Goal: Task Accomplishment & Management: Manage account settings

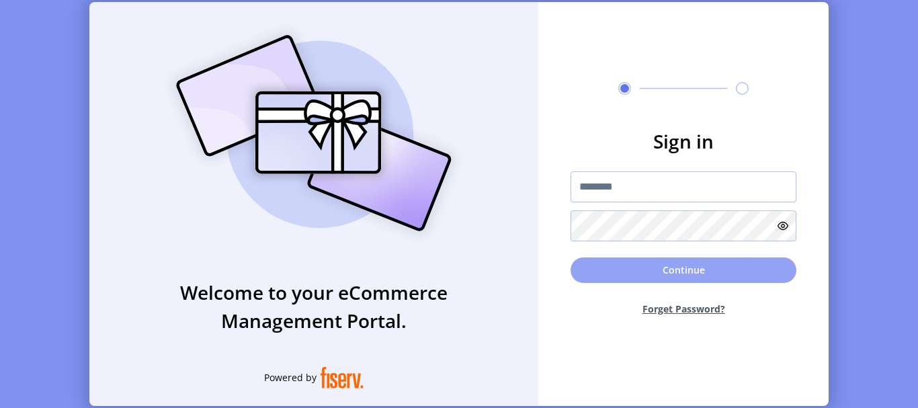
type input "**********"
click at [673, 275] on button "Continue" at bounding box center [683, 270] width 226 height 26
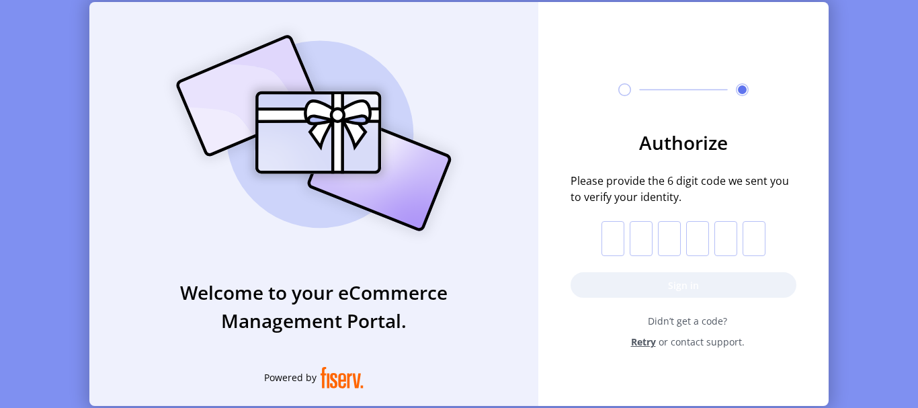
click at [611, 226] on input "text" at bounding box center [612, 238] width 23 height 35
paste input "*"
type input "*"
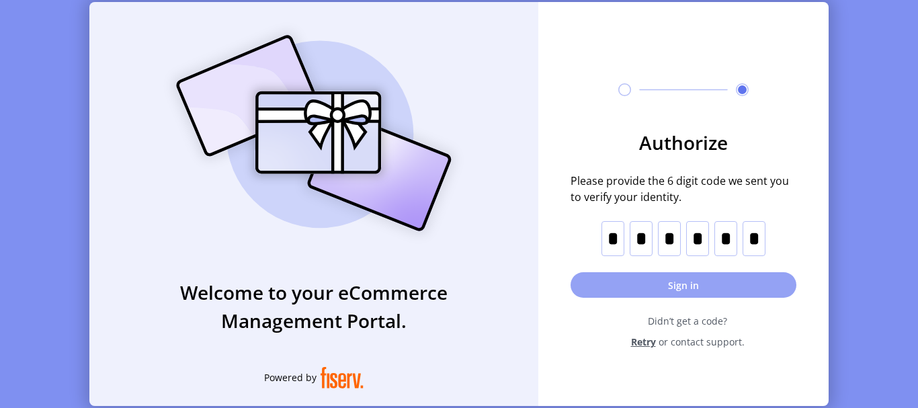
click at [634, 280] on button "Sign in" at bounding box center [683, 285] width 226 height 26
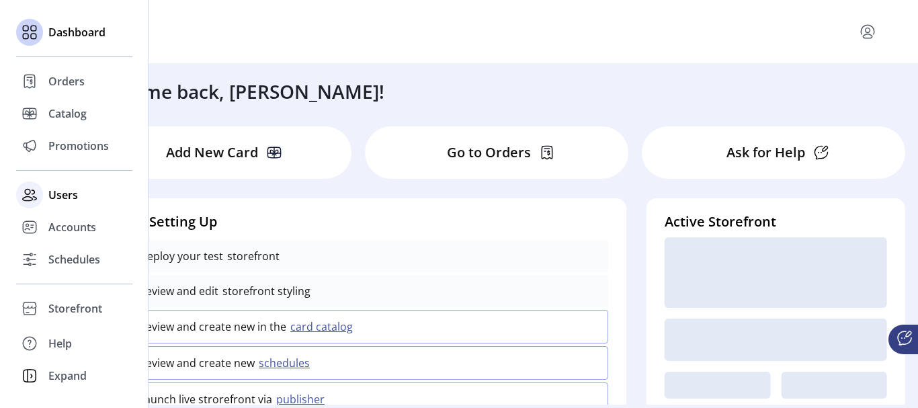
click at [44, 193] on div "Users" at bounding box center [74, 195] width 116 height 32
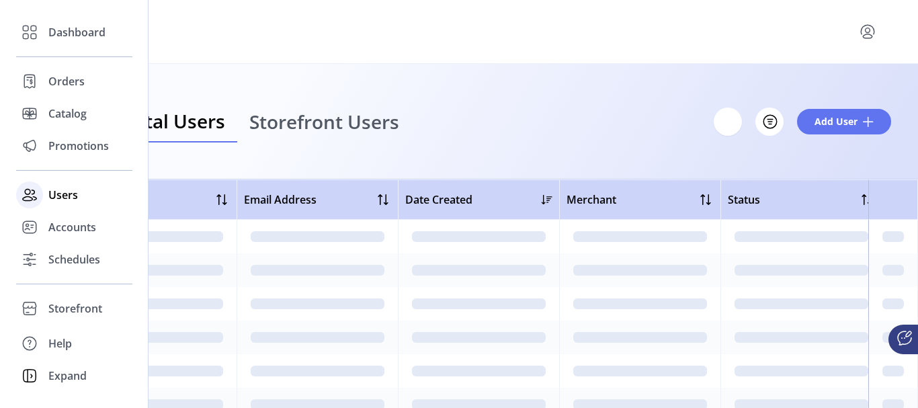
click at [54, 193] on span "Users" at bounding box center [63, 195] width 30 height 16
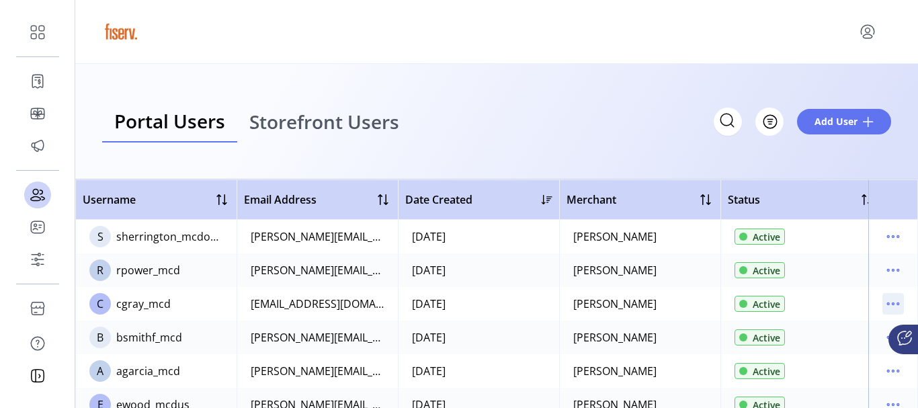
click at [888, 298] on icon "menu" at bounding box center [892, 303] width 21 height 21
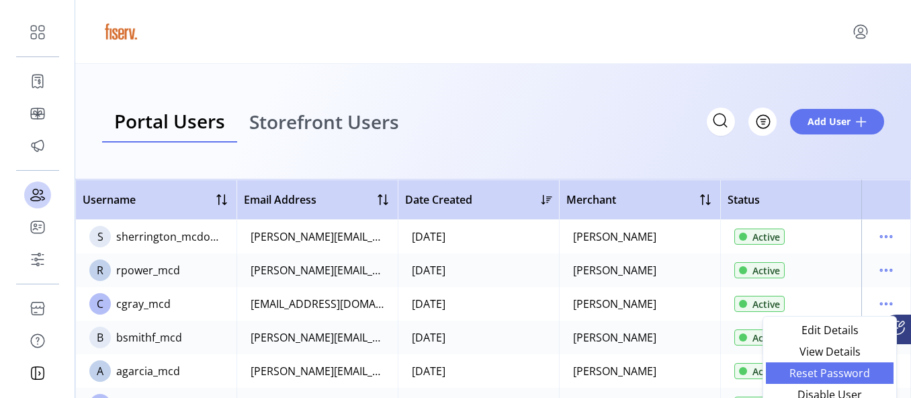
click at [858, 375] on span "Reset Password" at bounding box center [830, 372] width 112 height 11
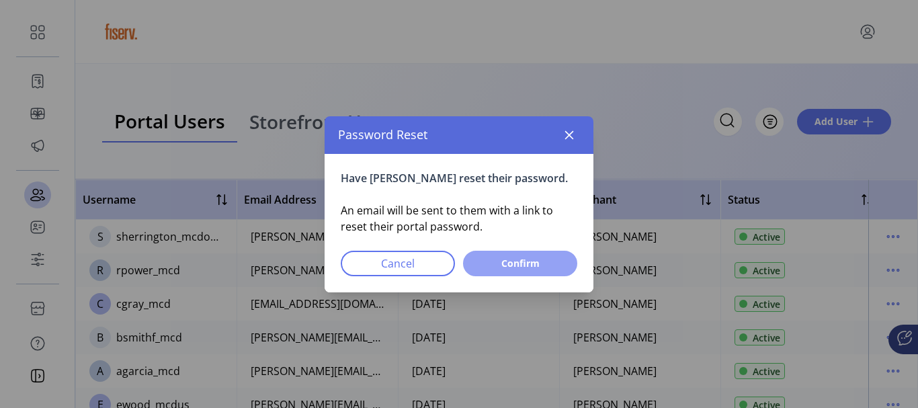
click at [545, 266] on span "Confirm" at bounding box center [519, 263] width 79 height 14
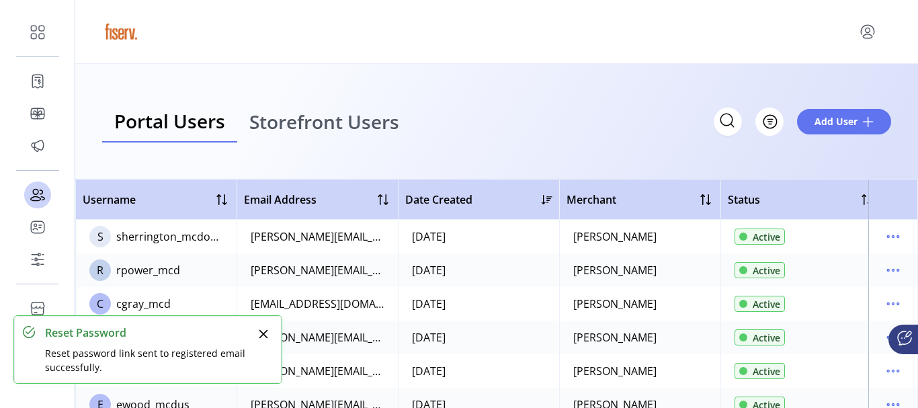
click at [554, 47] on div at bounding box center [496, 32] width 789 height 38
